Goal: Find specific page/section: Find specific page/section

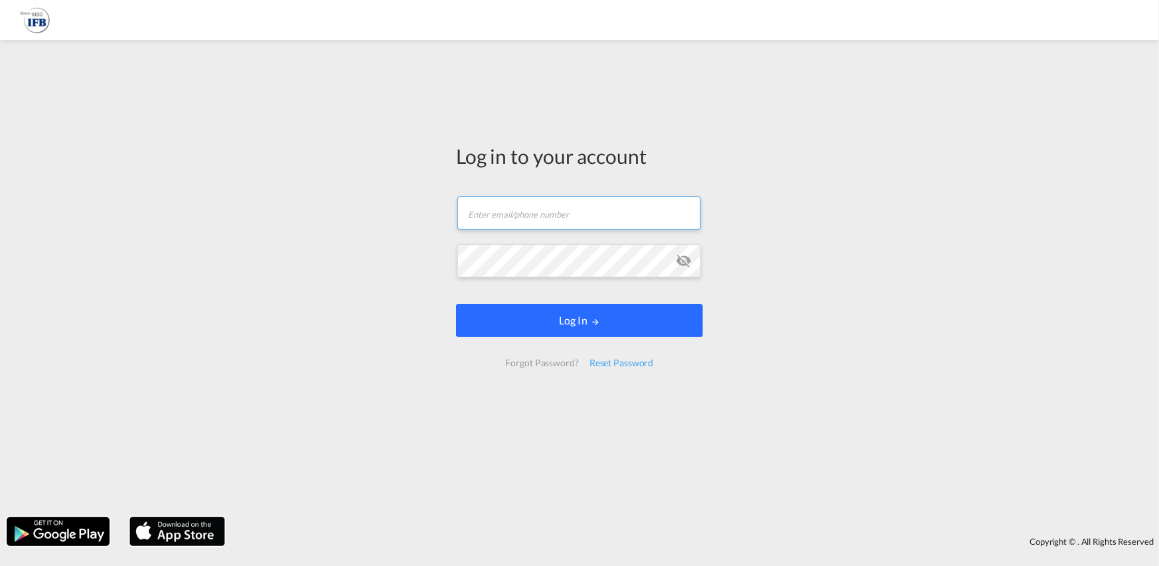
type input "[PERSON_NAME][EMAIL_ADDRESS][PERSON_NAME][DOMAIN_NAME]"
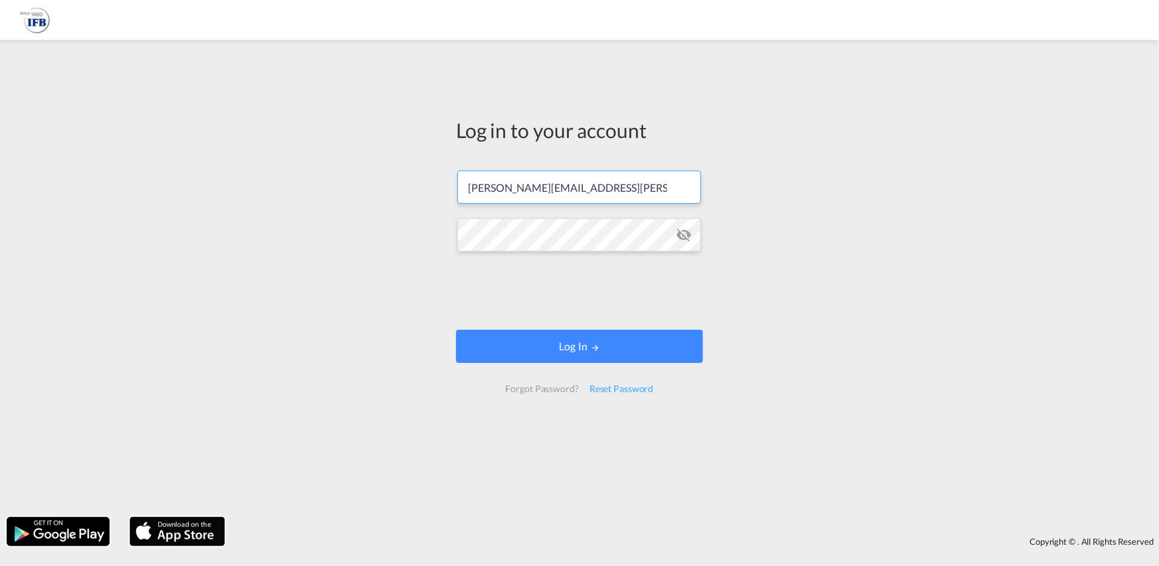
click at [577, 327] on form "[PERSON_NAME][EMAIL_ADDRESS][PERSON_NAME][DOMAIN_NAME] Password field is requir…" at bounding box center [579, 281] width 247 height 249
click at [635, 357] on button "Log In" at bounding box center [579, 346] width 247 height 33
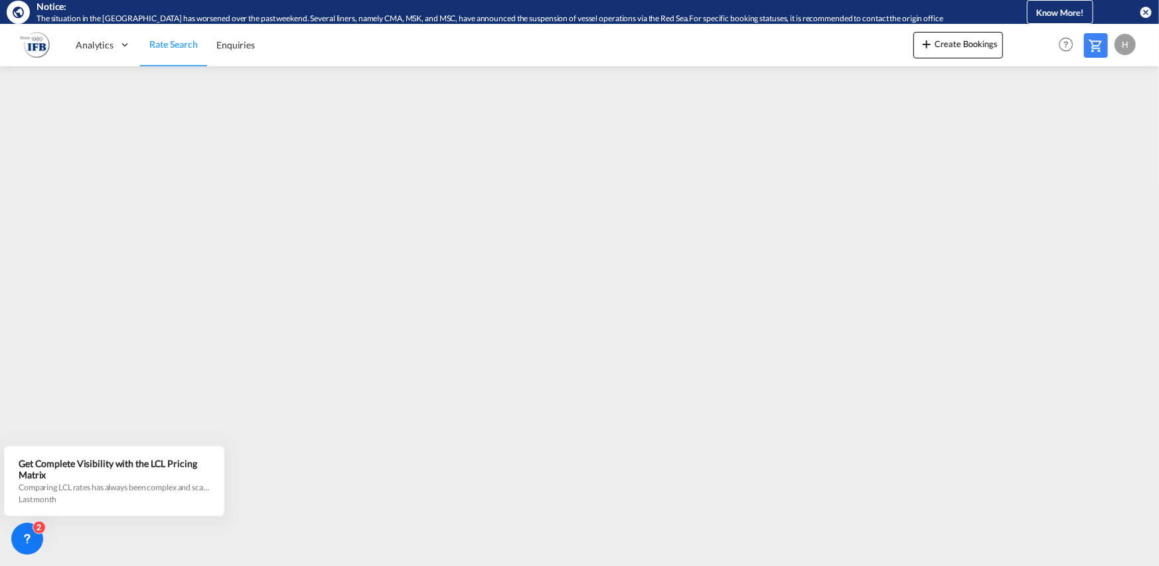
click at [1150, 9] on md-icon "icon-close-circle" at bounding box center [1145, 11] width 13 height 13
